Goal: Task Accomplishment & Management: Complete application form

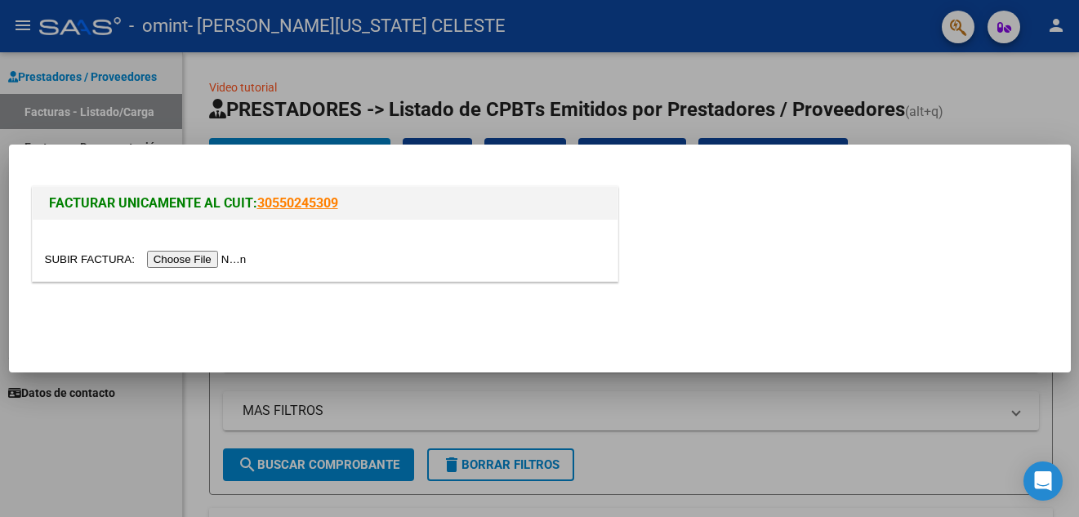
click at [203, 262] on input "file" at bounding box center [148, 259] width 207 height 17
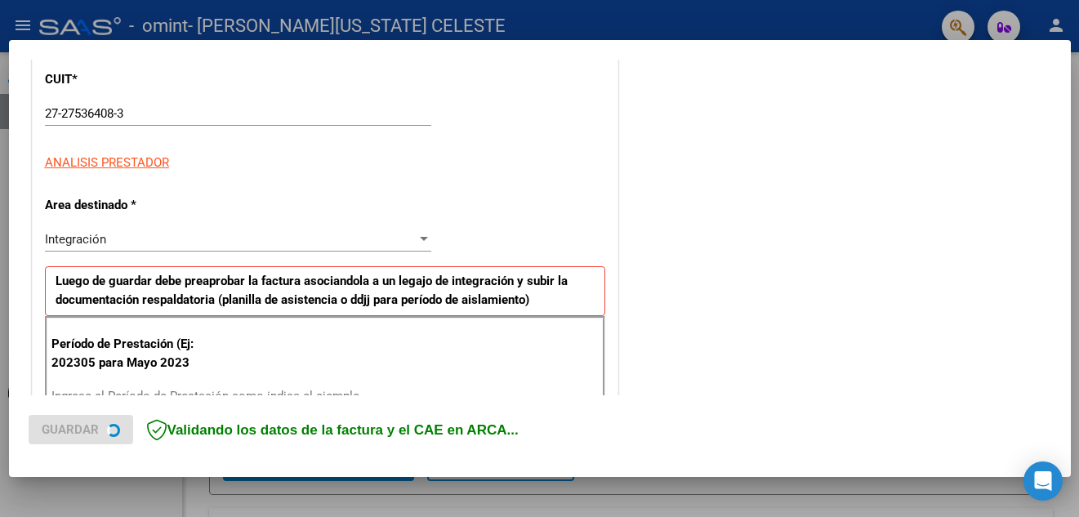
scroll to position [349, 0]
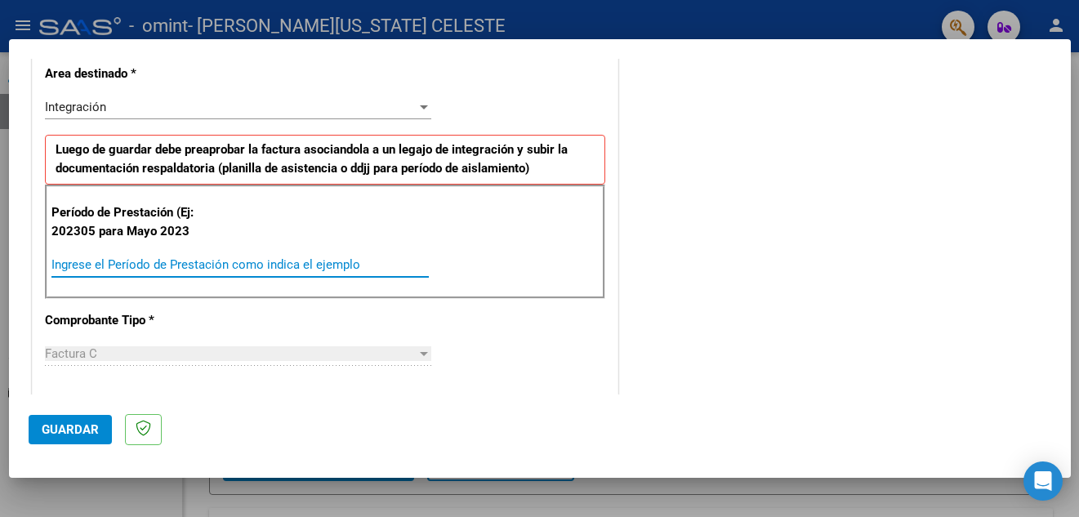
click at [206, 266] on input "Ingrese el Período de Prestación como indica el ejemplo" at bounding box center [239, 264] width 377 height 15
type input "202505"
click at [69, 424] on span "Guardar" at bounding box center [70, 429] width 57 height 15
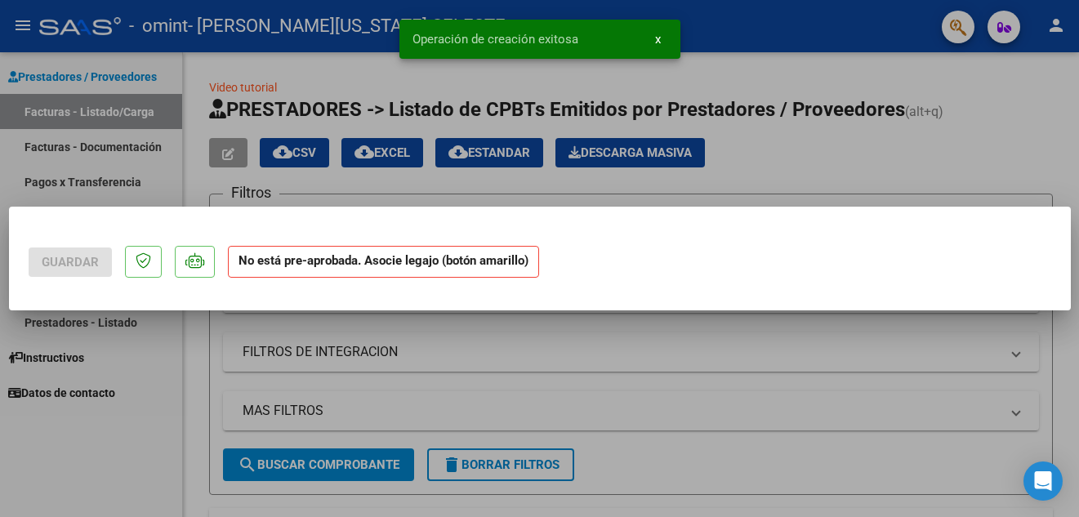
scroll to position [0, 0]
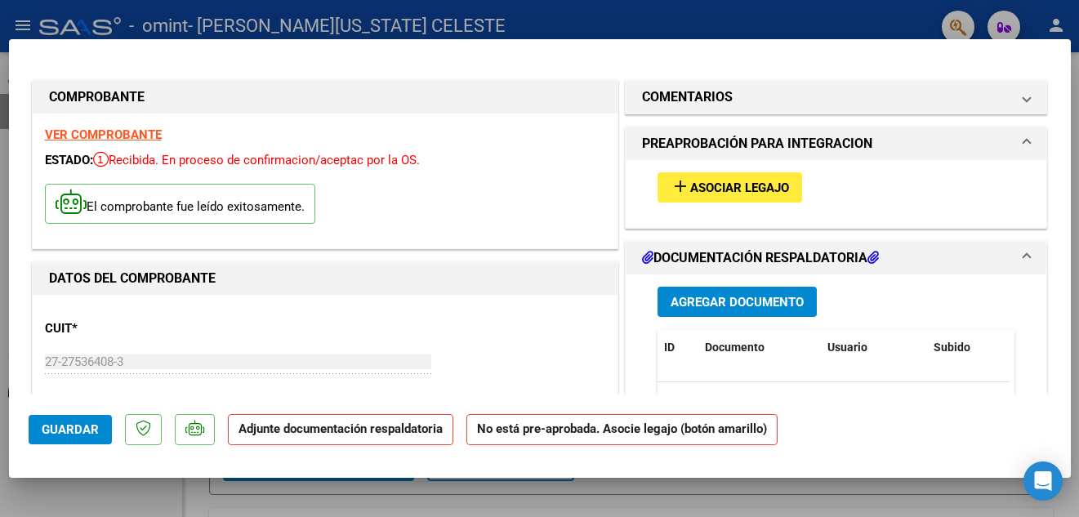
click at [680, 189] on mat-icon "add" at bounding box center [681, 186] width 20 height 20
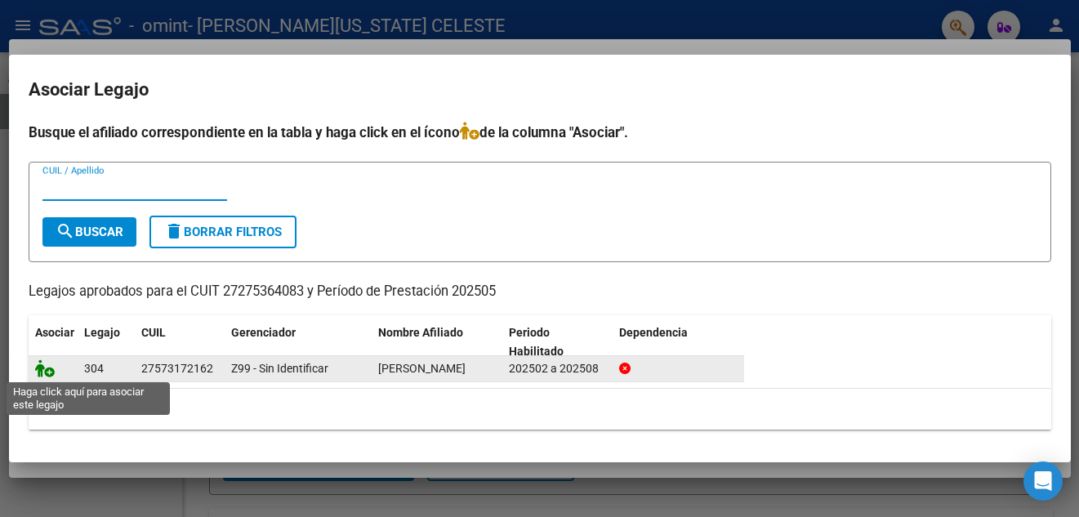
click at [43, 368] on icon at bounding box center [45, 368] width 20 height 18
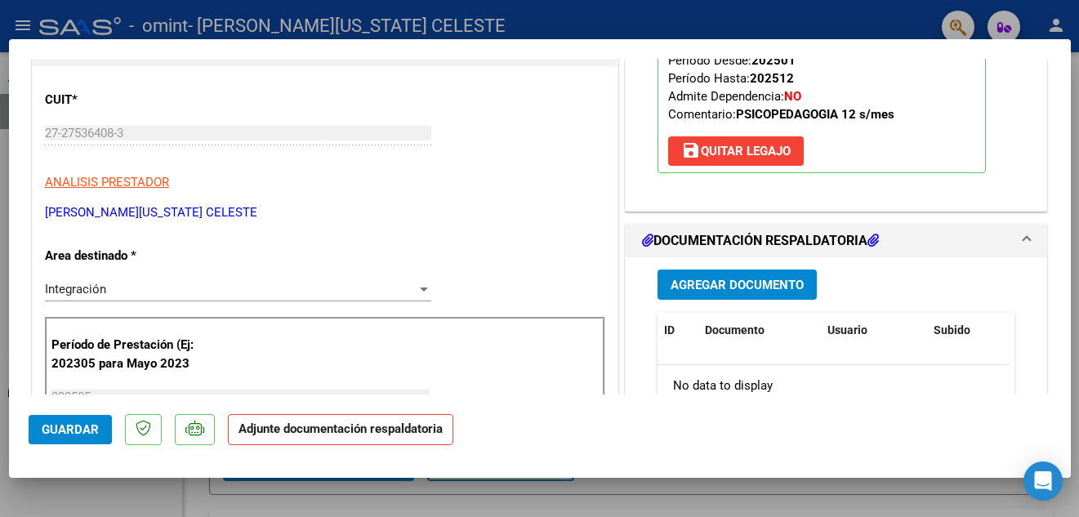
scroll to position [381, 0]
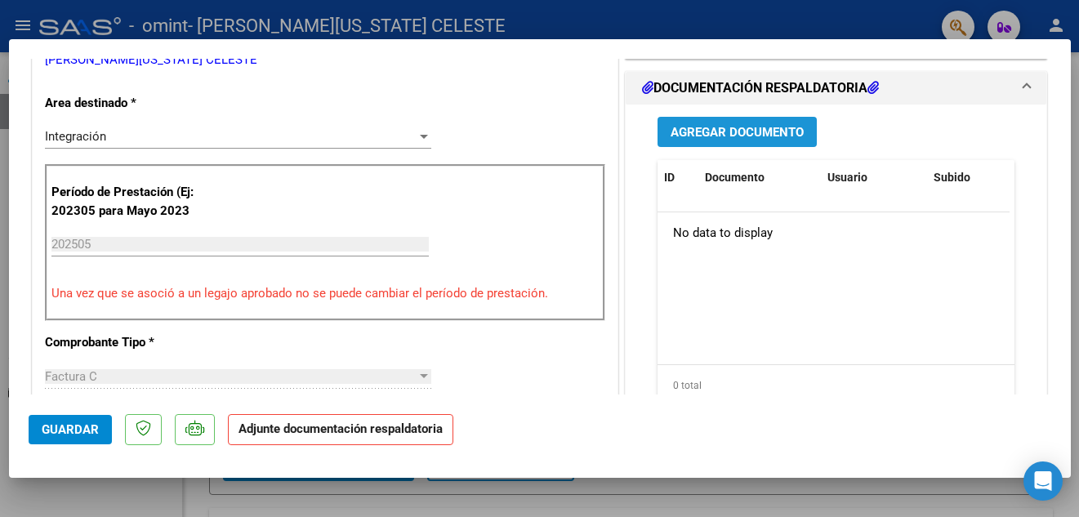
click at [738, 132] on span "Agregar Documento" at bounding box center [737, 132] width 133 height 15
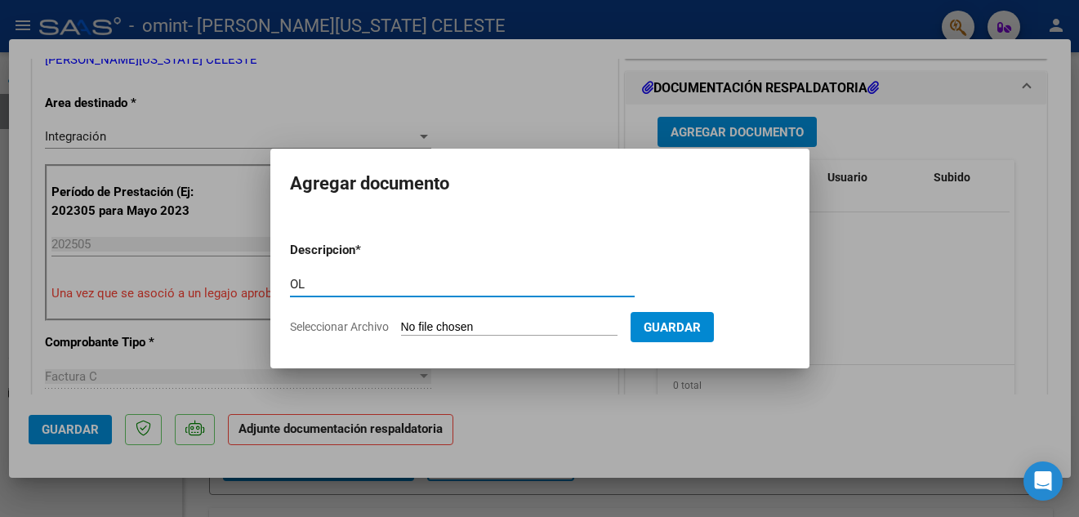
type input "O"
type input "Planilla [PERSON_NAME]"
click at [325, 330] on span "Seleccionar Archivo" at bounding box center [339, 326] width 99 height 13
click at [401, 330] on input "Seleccionar Archivo" at bounding box center [509, 328] width 216 height 16
type input "C:\fakepath\planilla [PERSON_NAME] .pdf"
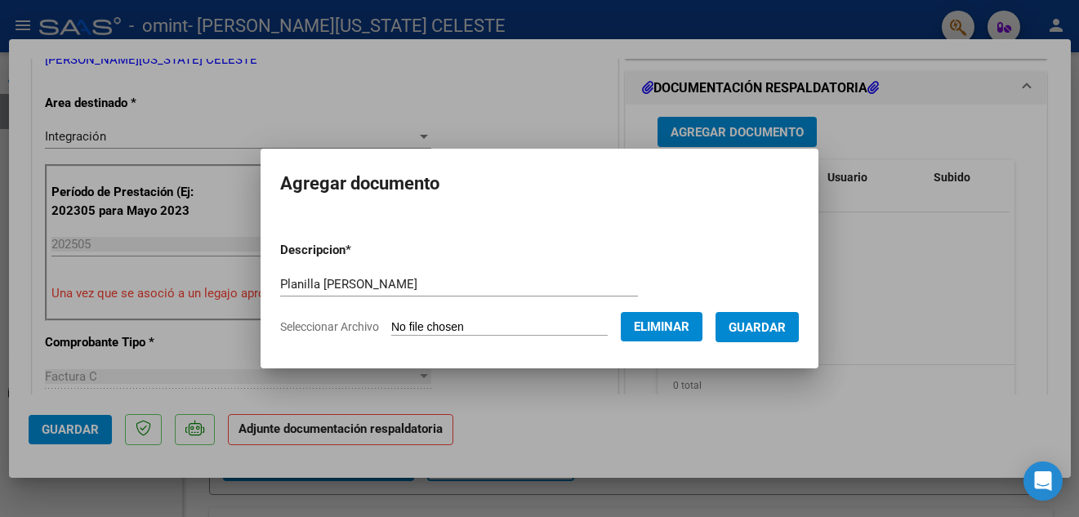
click at [776, 319] on span "Guardar" at bounding box center [757, 326] width 57 height 15
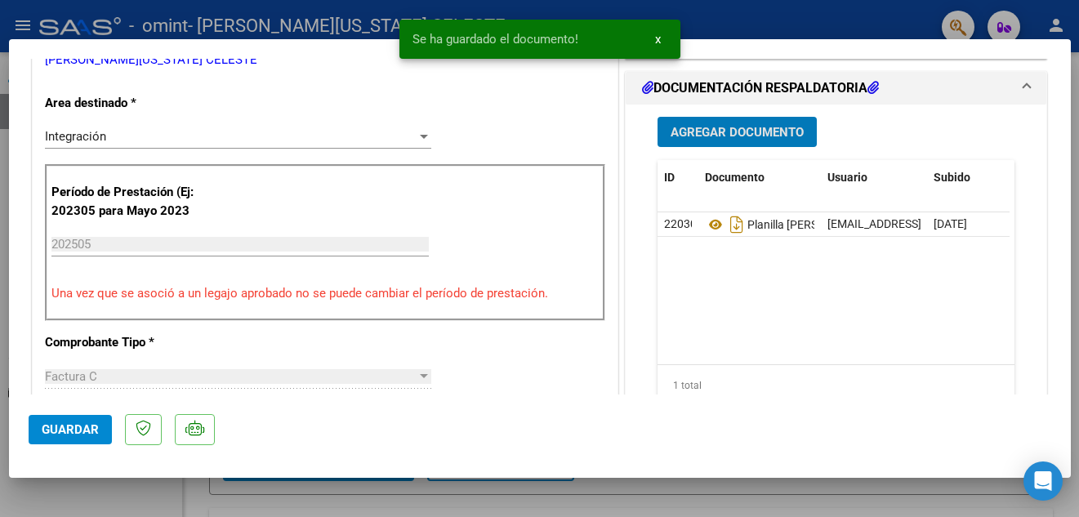
click at [52, 429] on span "Guardar" at bounding box center [70, 429] width 57 height 15
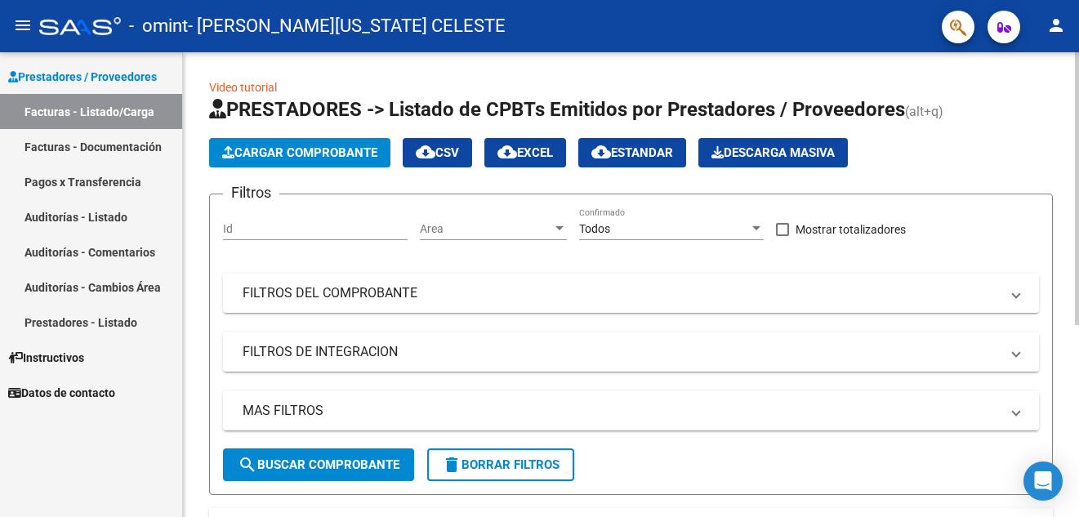
click at [279, 143] on button "Cargar Comprobante" at bounding box center [299, 152] width 181 height 29
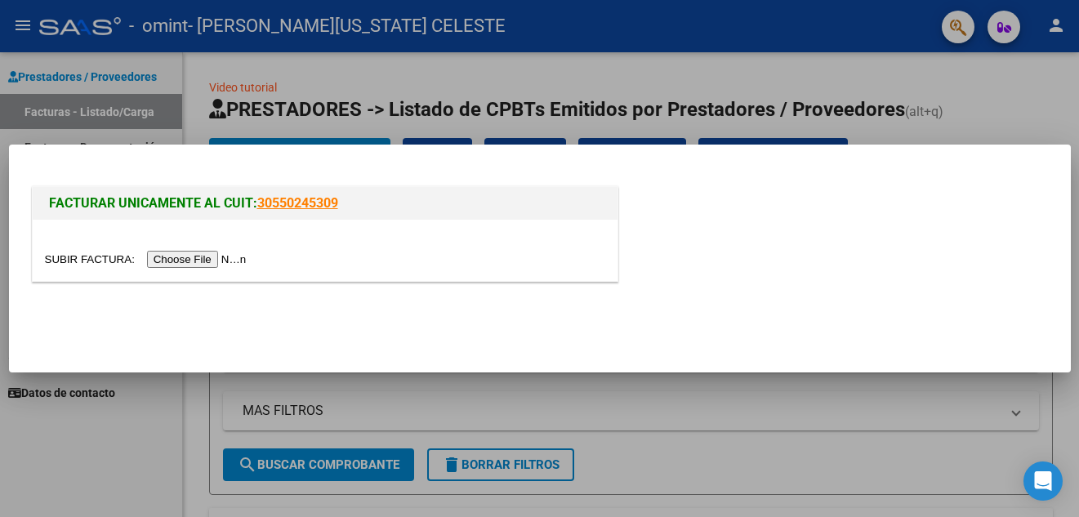
click at [989, 84] on div at bounding box center [539, 258] width 1079 height 517
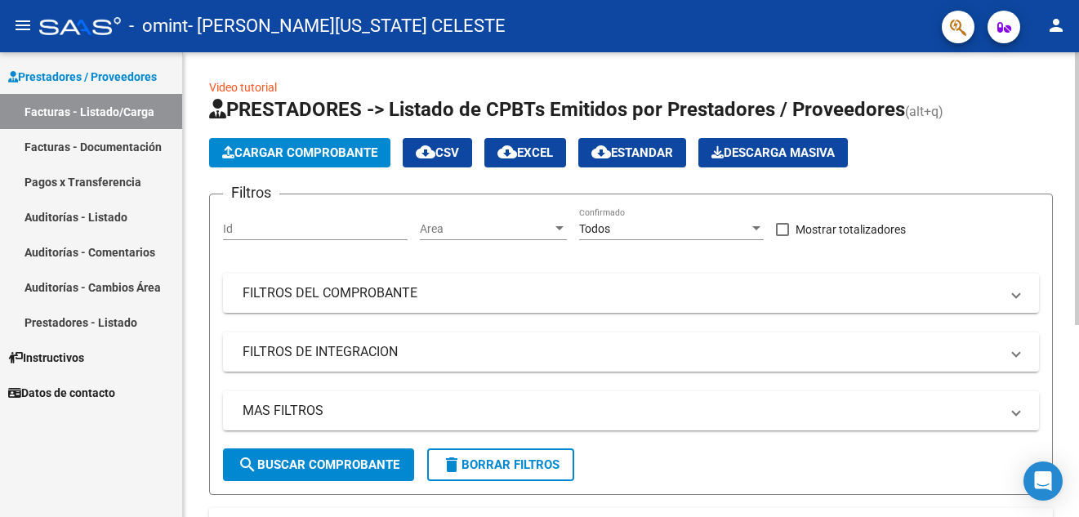
click at [345, 150] on span "Cargar Comprobante" at bounding box center [299, 152] width 155 height 15
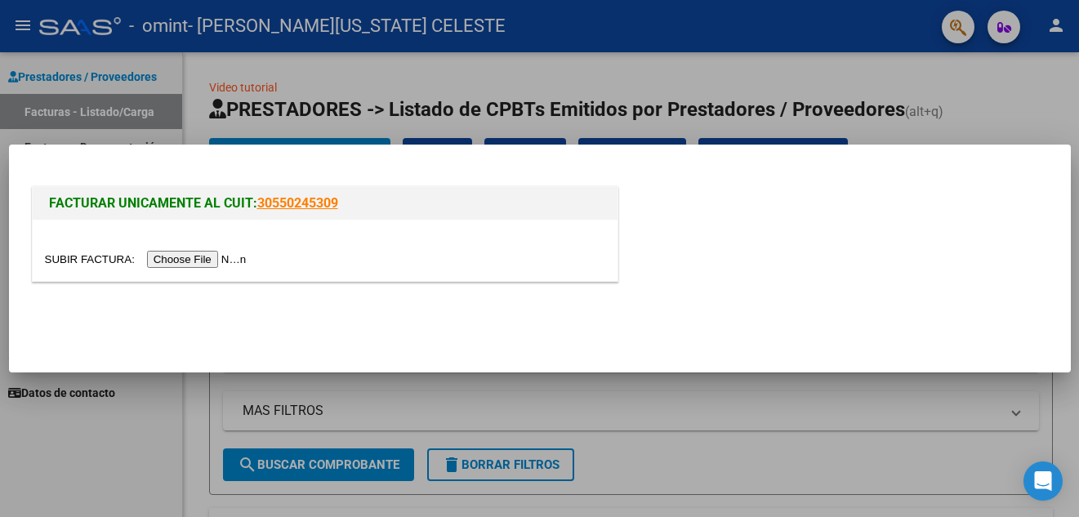
click at [219, 257] on input "file" at bounding box center [148, 259] width 207 height 17
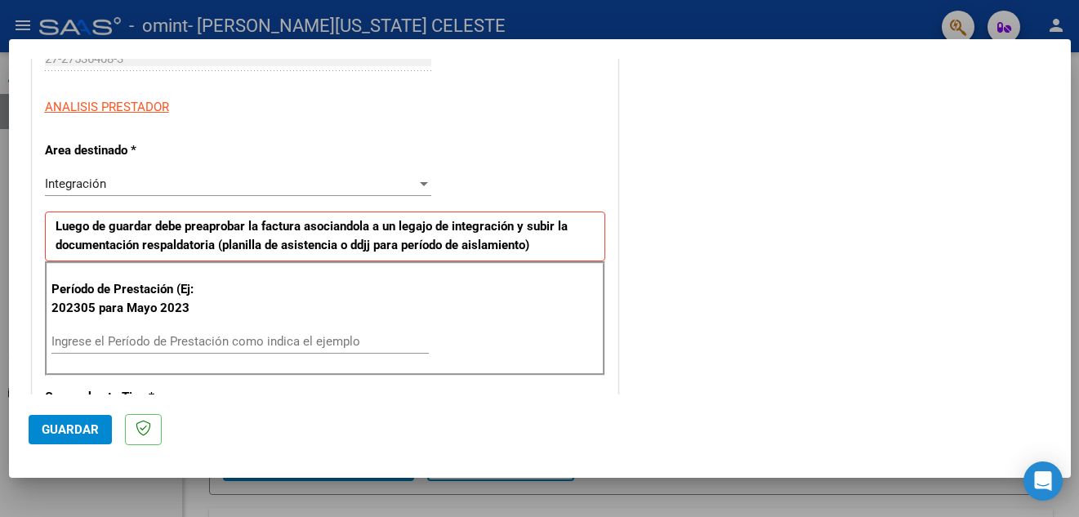
scroll to position [337, 0]
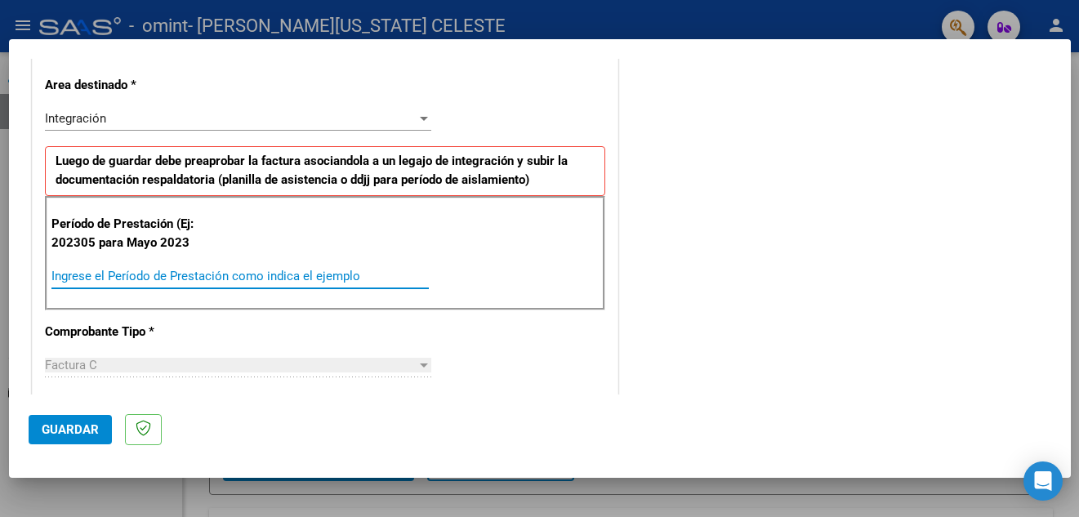
click at [236, 281] on input "Ingrese el Período de Prestación como indica el ejemplo" at bounding box center [239, 276] width 377 height 15
type input "202506"
click at [71, 431] on span "Guardar" at bounding box center [70, 429] width 57 height 15
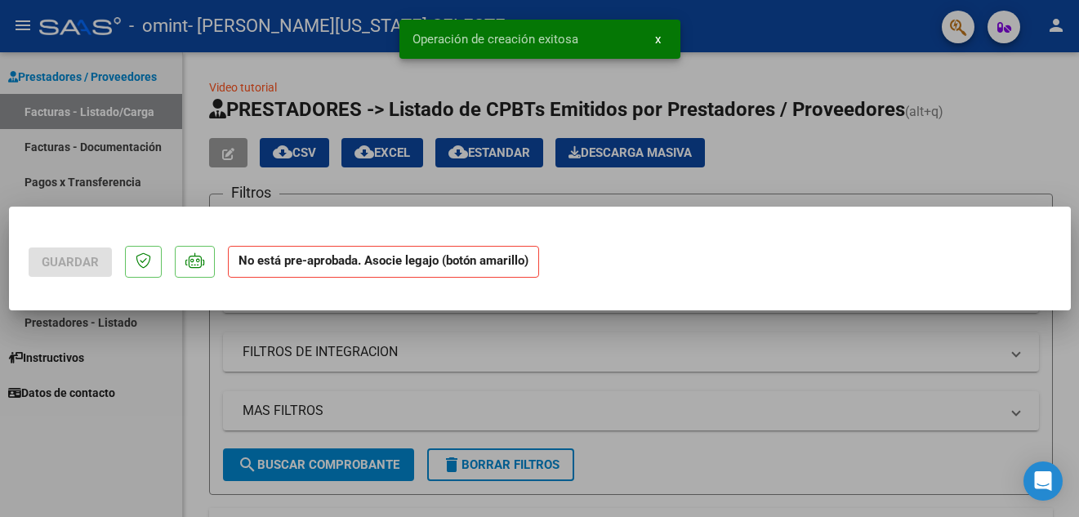
scroll to position [0, 0]
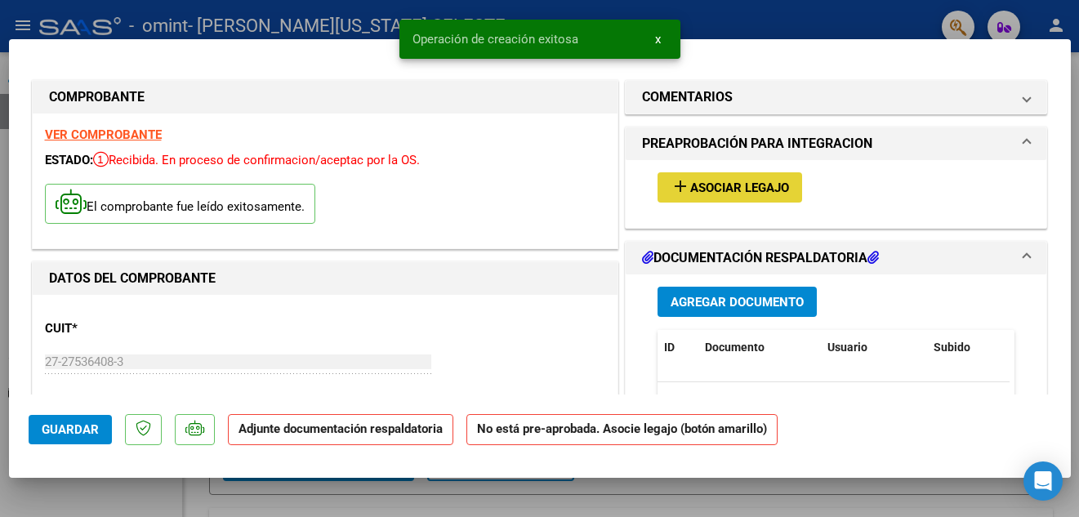
click at [699, 177] on button "add Asociar Legajo" at bounding box center [730, 187] width 145 height 30
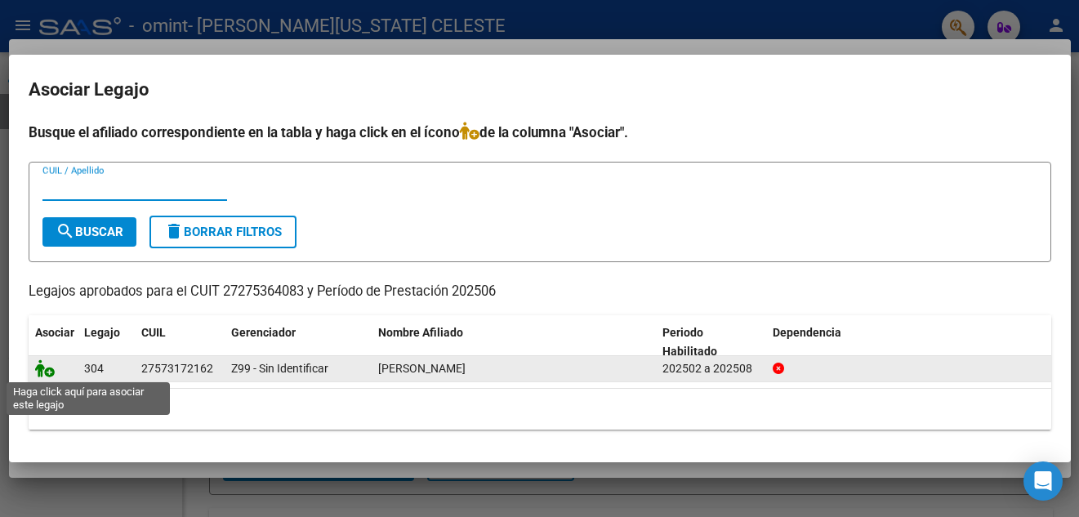
click at [42, 374] on icon at bounding box center [45, 368] width 20 height 18
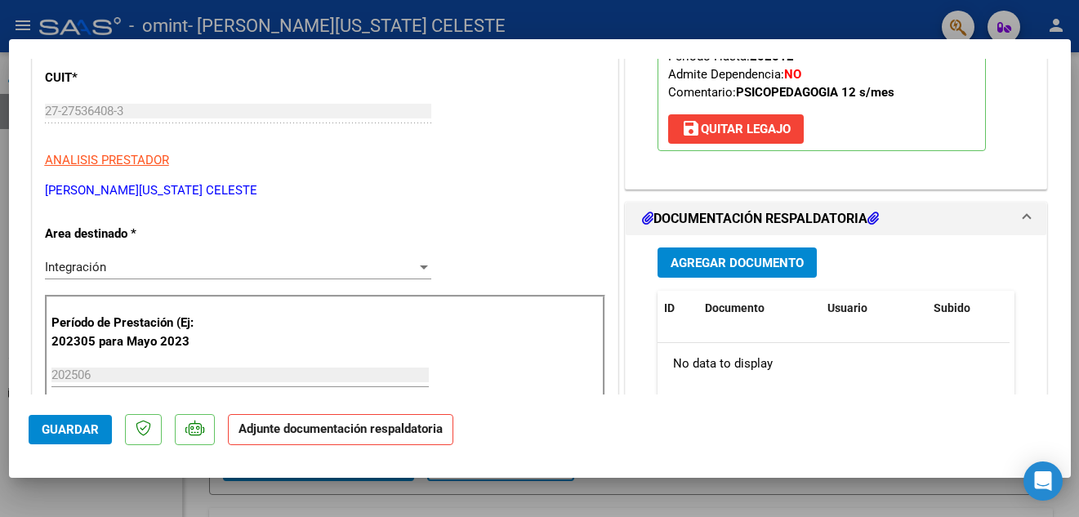
scroll to position [337, 0]
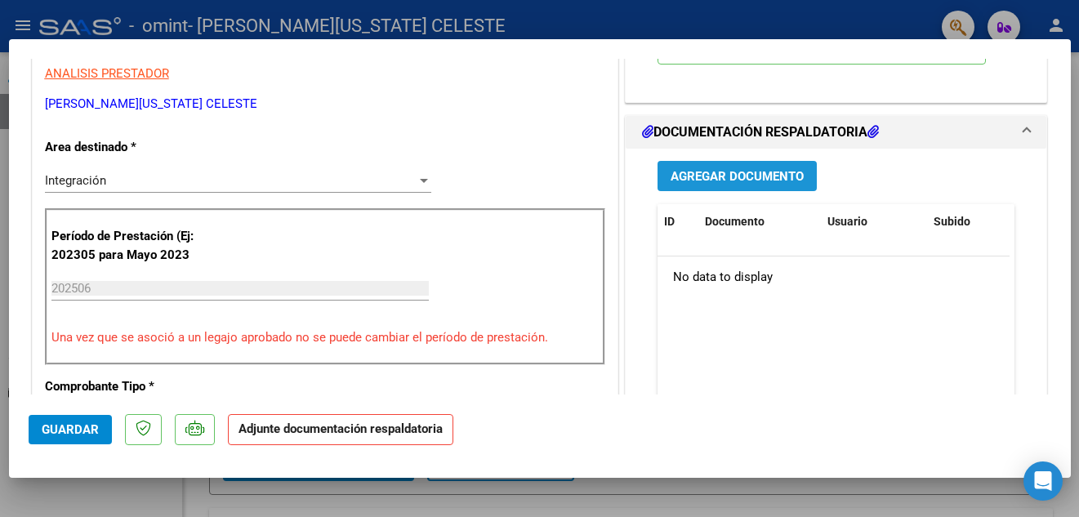
click at [731, 176] on span "Agregar Documento" at bounding box center [737, 176] width 133 height 15
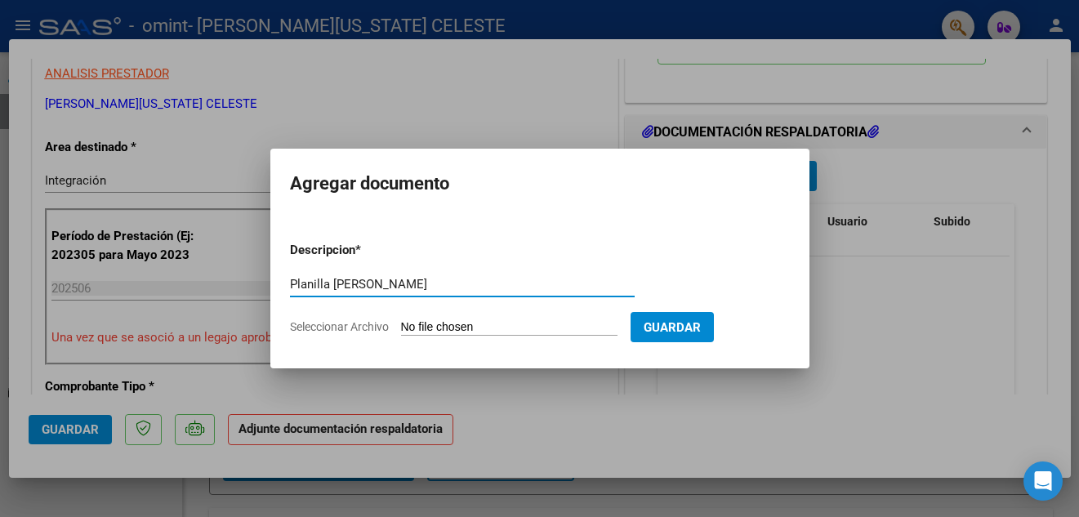
type input "Planilla Junio Duarte Celeste"
click at [318, 326] on span "Seleccionar Archivo" at bounding box center [339, 326] width 99 height 13
click at [401, 326] on input "Seleccionar Archivo" at bounding box center [509, 328] width 216 height 16
type input "C:\fakepath\planilla Junio Duarte Celeste.pdf"
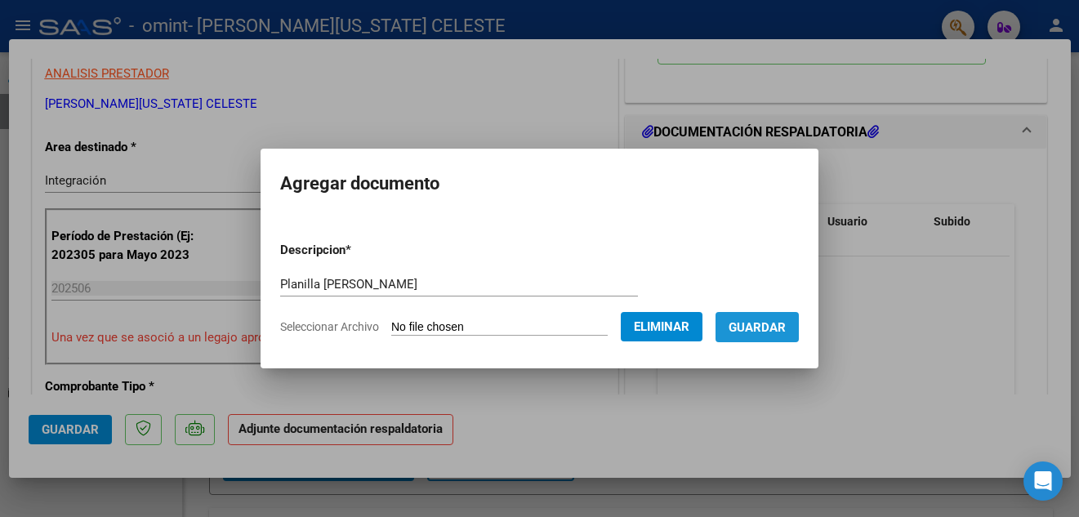
click at [786, 328] on span "Guardar" at bounding box center [757, 327] width 57 height 15
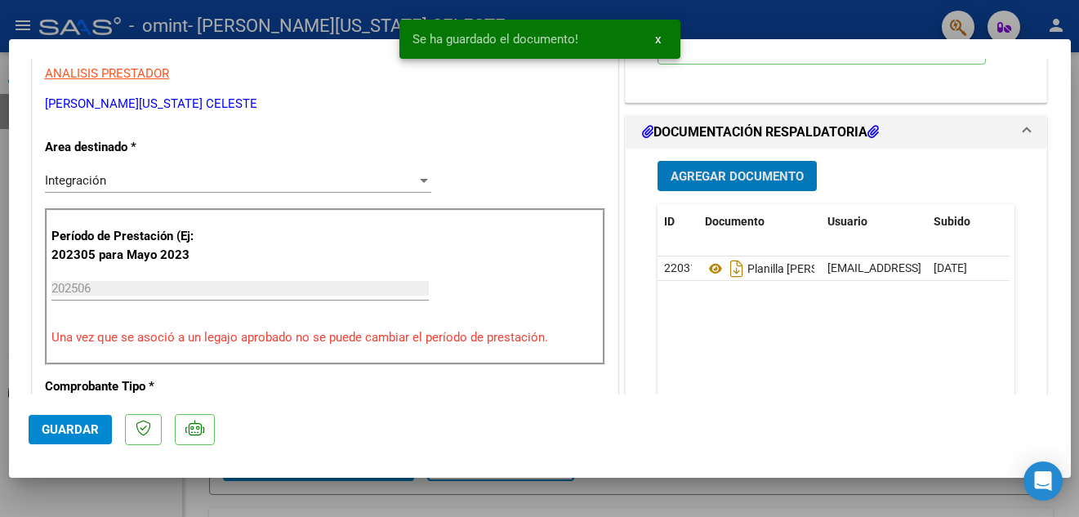
click at [729, 170] on span "Agregar Documento" at bounding box center [737, 176] width 133 height 15
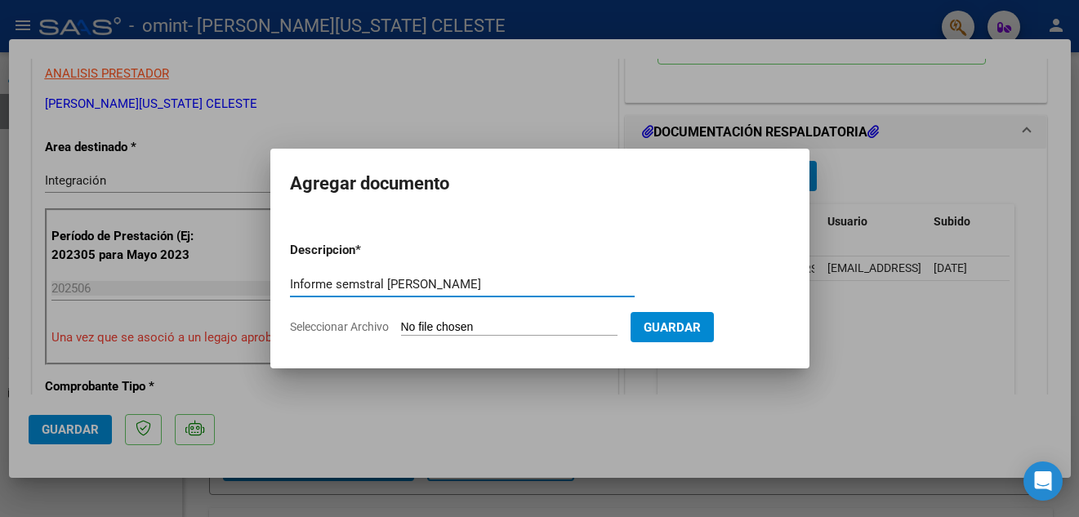
click at [359, 281] on input "Informe semstral Duarte Celeste" at bounding box center [462, 284] width 345 height 15
type input "Informe semestral Duarte Celeste"
click at [335, 328] on span "Seleccionar Archivo" at bounding box center [339, 326] width 99 height 13
click at [401, 328] on input "Seleccionar Archivo" at bounding box center [509, 328] width 216 height 16
type input "C:\fakepath\informe semestral Celeste Duarte 2025.pdf"
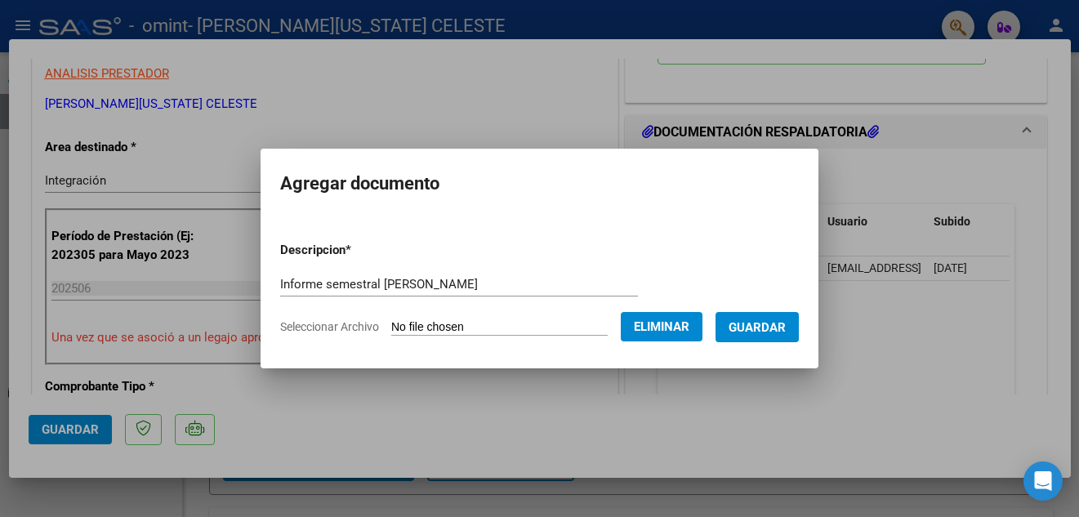
click at [756, 332] on span "Guardar" at bounding box center [757, 327] width 57 height 15
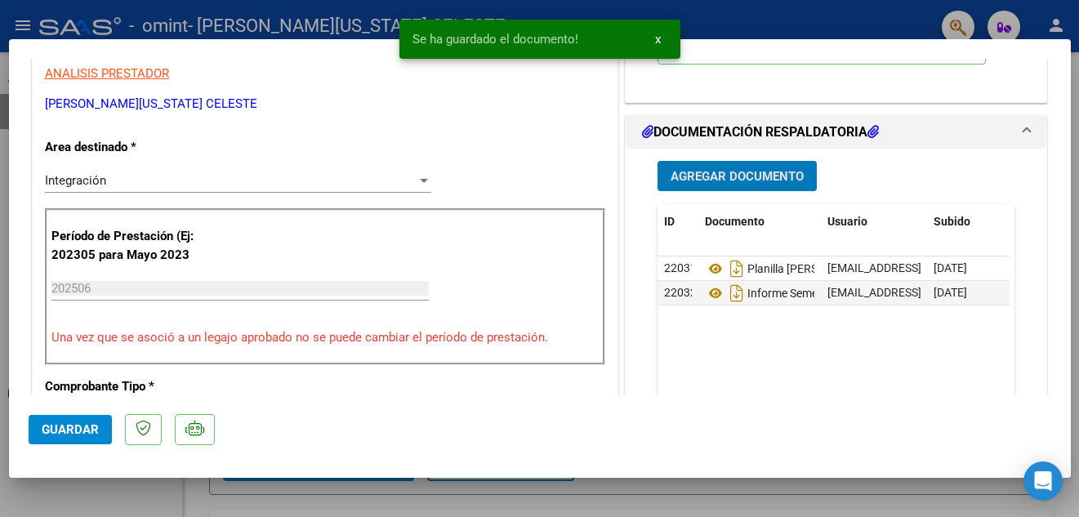
click at [56, 433] on span "Guardar" at bounding box center [70, 429] width 57 height 15
click at [66, 490] on div at bounding box center [539, 258] width 1079 height 517
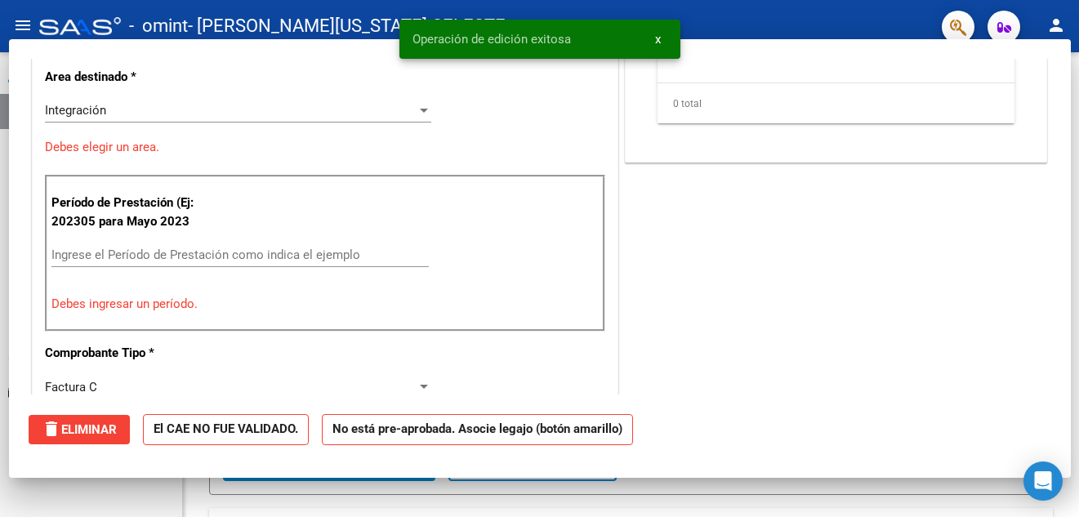
scroll to position [0, 0]
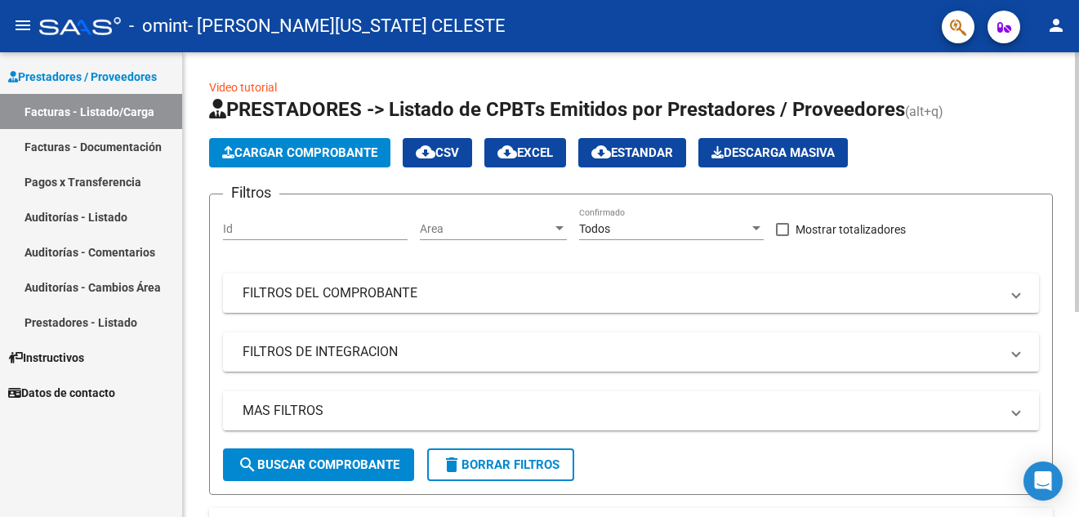
click at [297, 153] on span "Cargar Comprobante" at bounding box center [299, 152] width 155 height 15
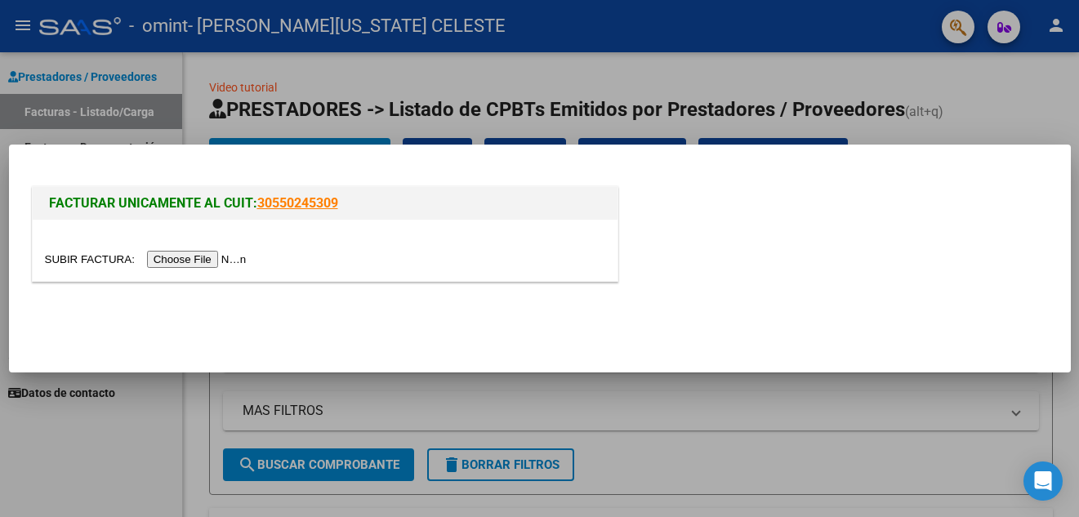
click at [222, 255] on input "file" at bounding box center [148, 259] width 207 height 17
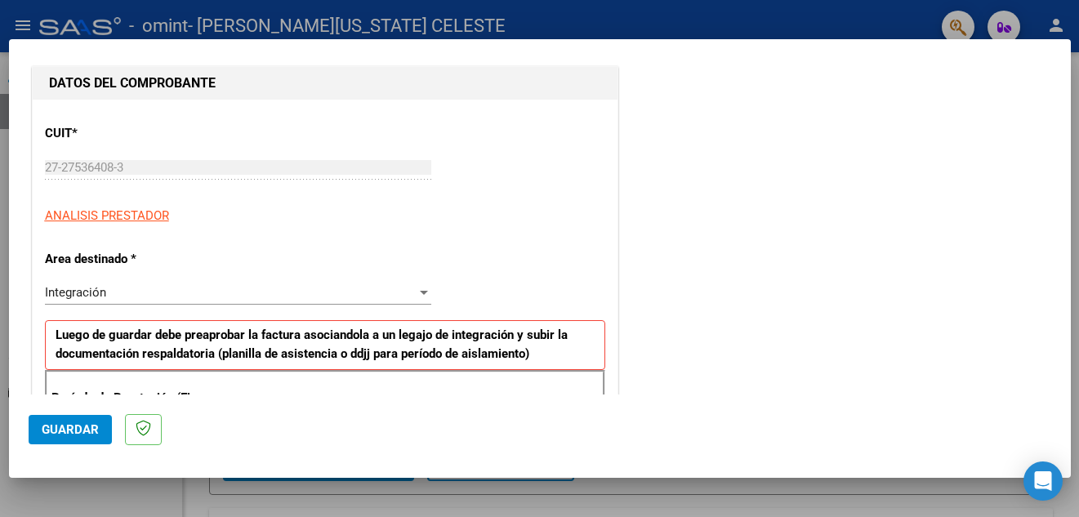
scroll to position [338, 0]
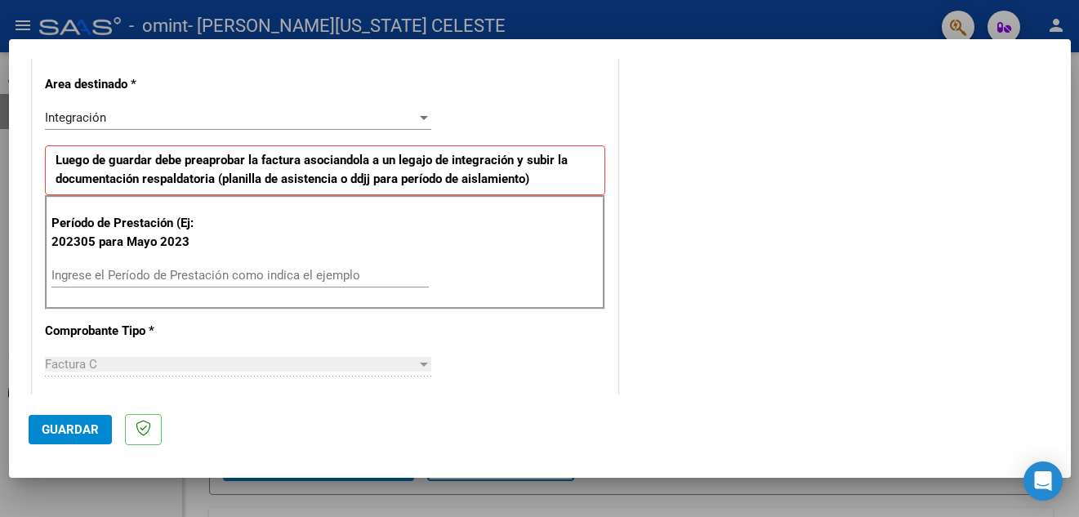
click at [299, 280] on input "Ingrese el Período de Prestación como indica el ejemplo" at bounding box center [239, 275] width 377 height 15
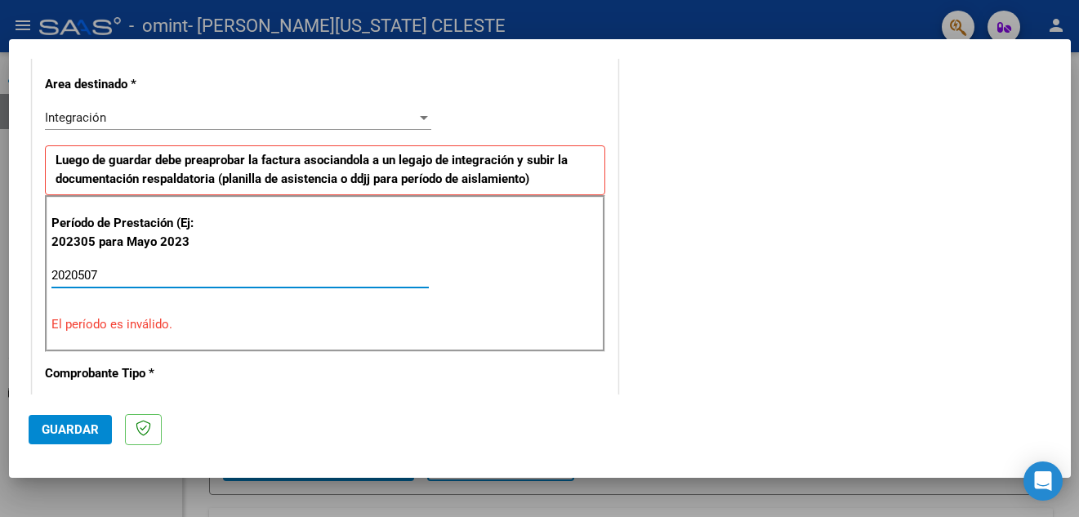
click at [85, 279] on input "2020507" at bounding box center [239, 275] width 377 height 15
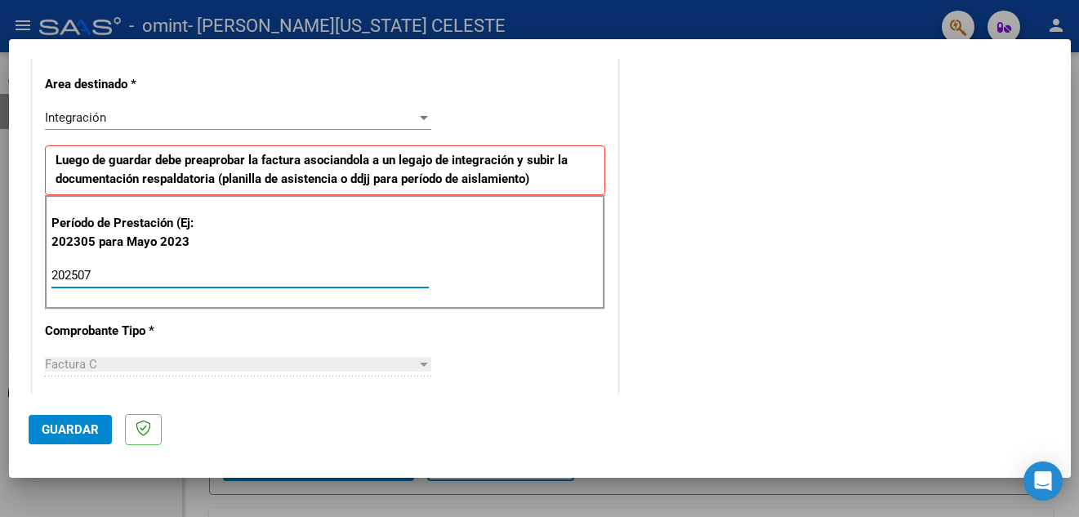
type input "202507"
click at [65, 423] on span "Guardar" at bounding box center [70, 429] width 57 height 15
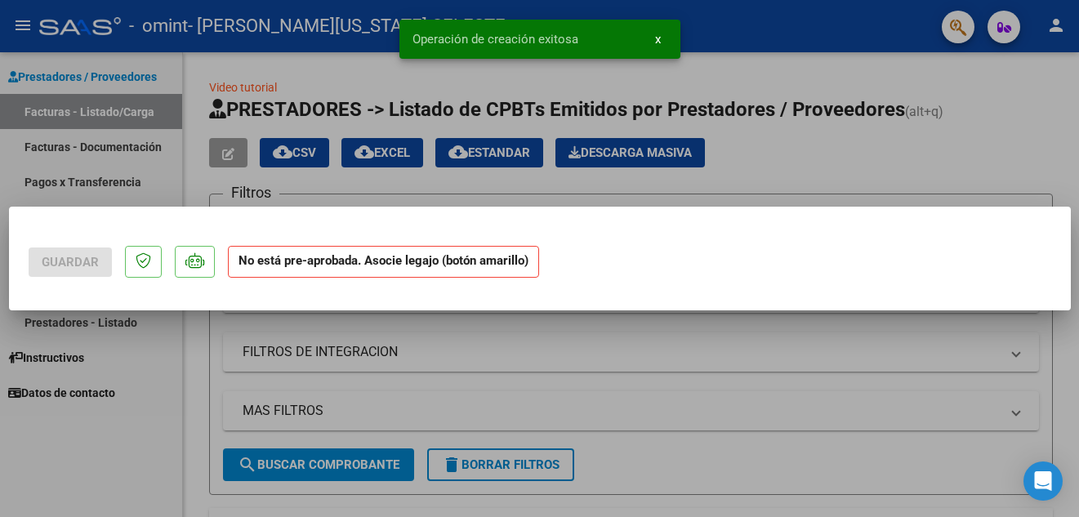
scroll to position [0, 0]
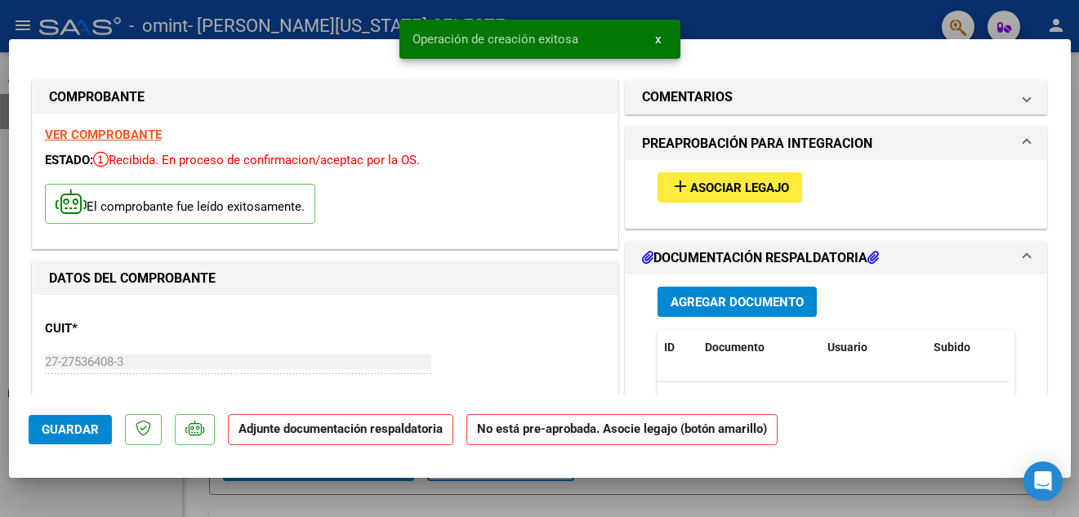
click at [690, 186] on span "Asociar Legajo" at bounding box center [739, 188] width 99 height 15
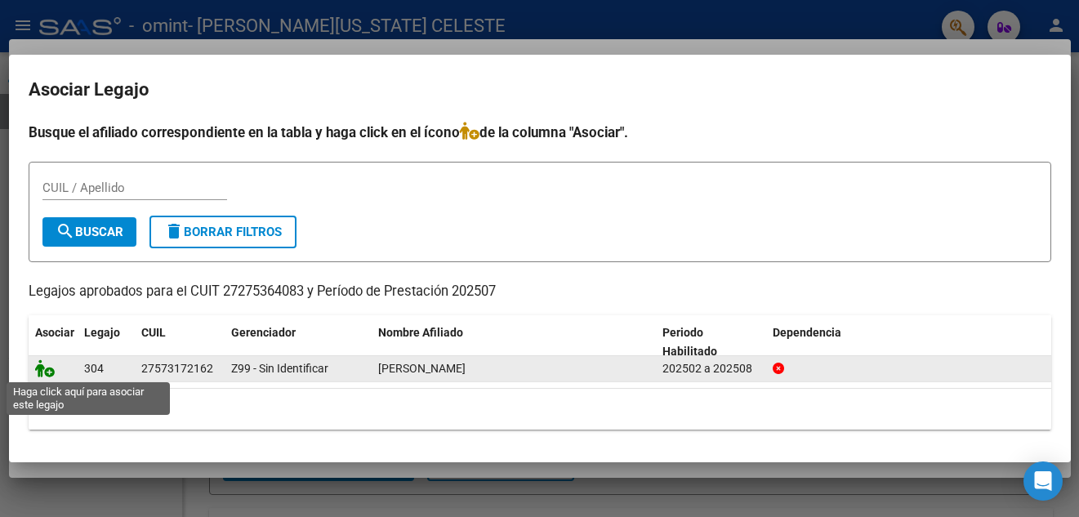
click at [43, 371] on icon at bounding box center [45, 368] width 20 height 18
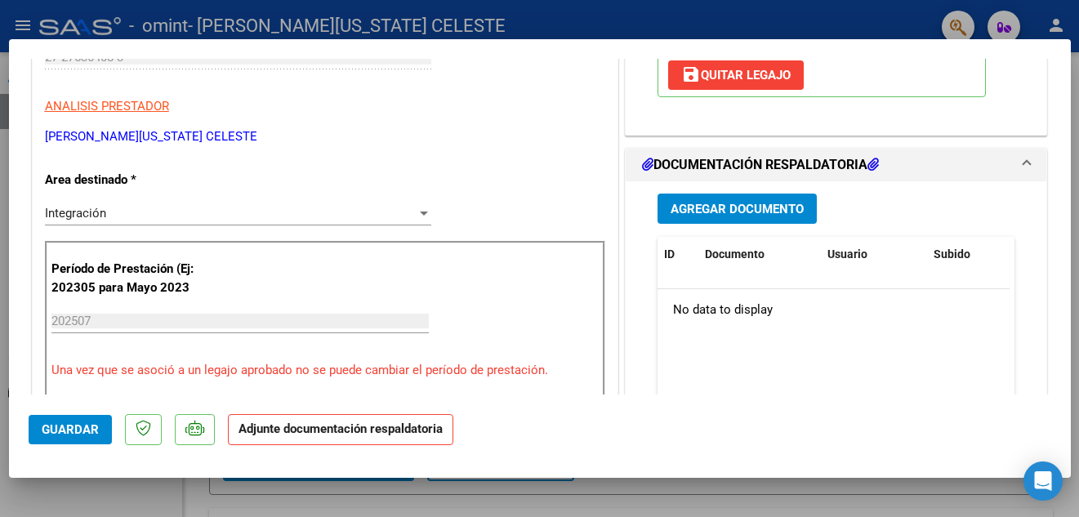
scroll to position [359, 0]
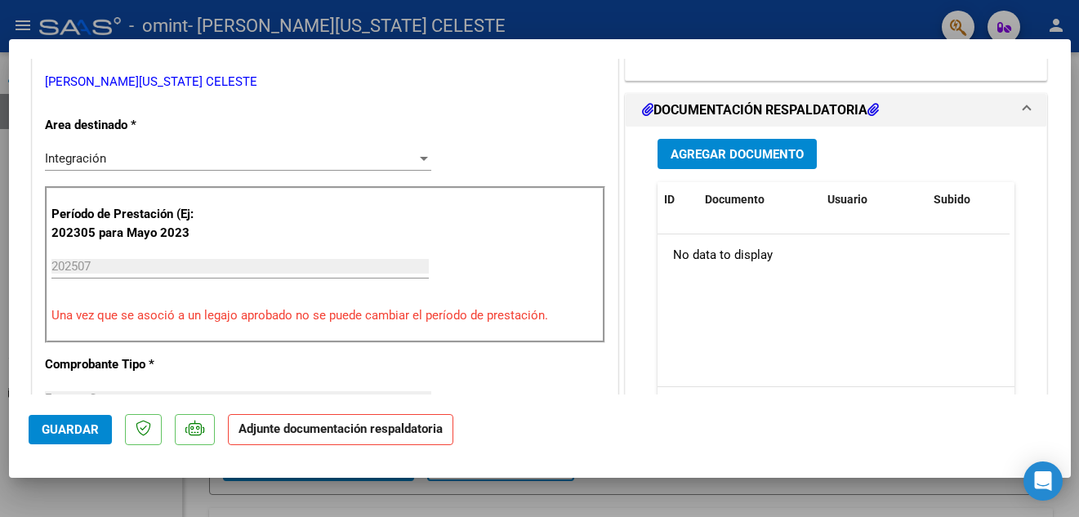
click at [716, 158] on span "Agregar Documento" at bounding box center [737, 154] width 133 height 15
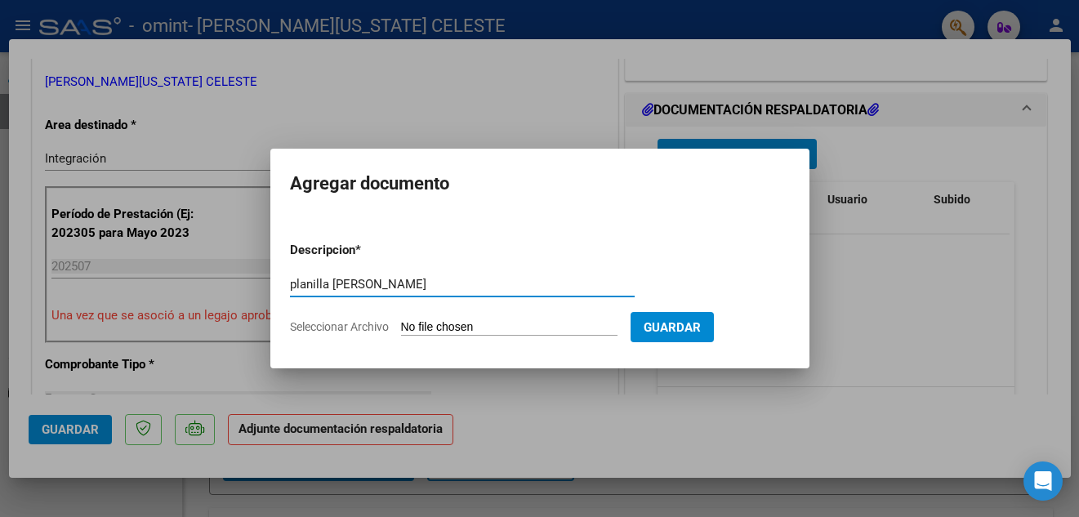
type input "planilla julio Duarte Celeste"
click at [331, 326] on span "Seleccionar Archivo" at bounding box center [339, 326] width 99 height 13
click at [401, 326] on input "Seleccionar Archivo" at bounding box center [509, 328] width 216 height 16
type input "C:\fakepath\planilla julio Duarte .pdf"
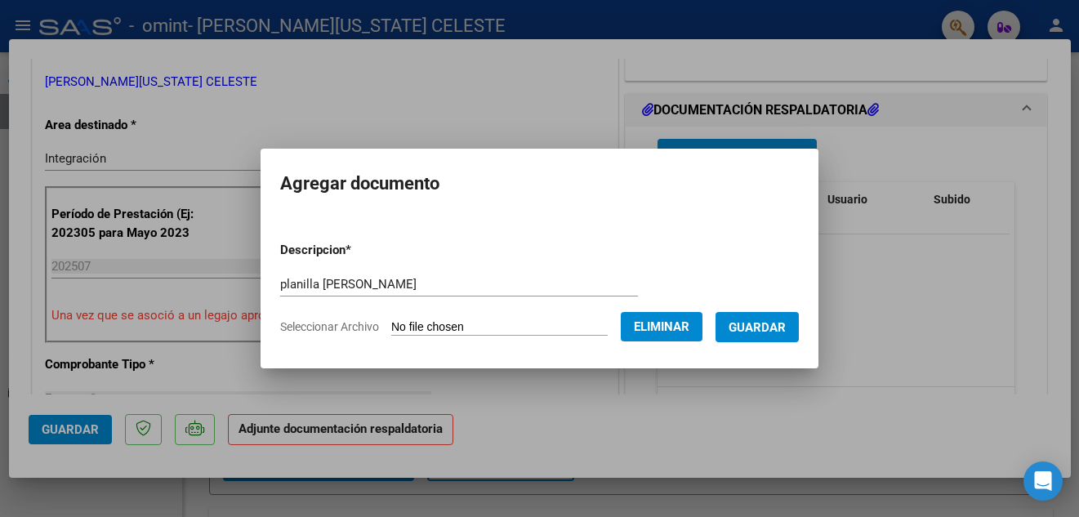
click at [784, 323] on span "Guardar" at bounding box center [757, 327] width 57 height 15
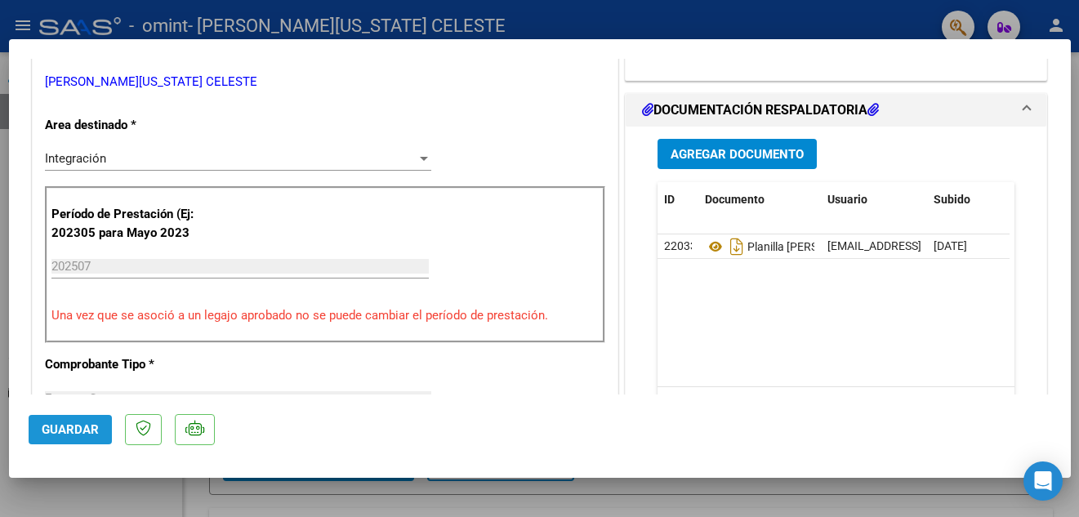
click at [78, 430] on span "Guardar" at bounding box center [70, 429] width 57 height 15
click at [51, 430] on span "Guardar" at bounding box center [70, 429] width 57 height 15
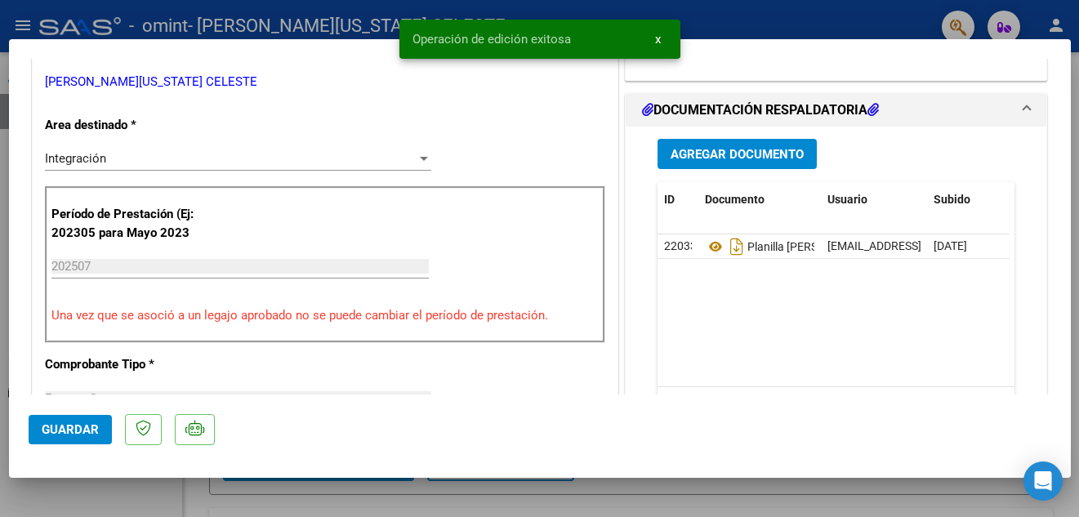
click at [65, 499] on div at bounding box center [539, 258] width 1079 height 517
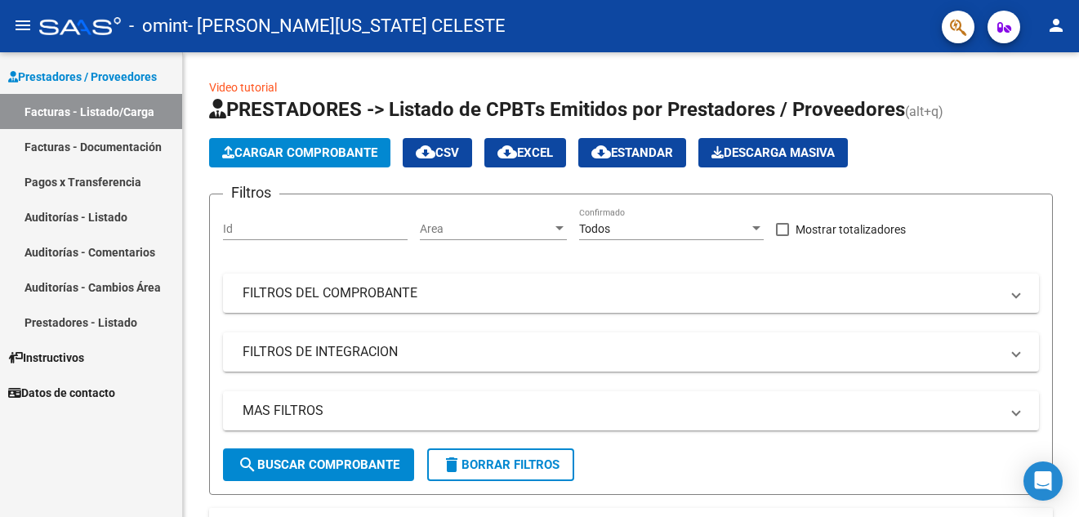
click at [1055, 21] on mat-icon "person" at bounding box center [1056, 26] width 20 height 20
